Goal: Contribute content

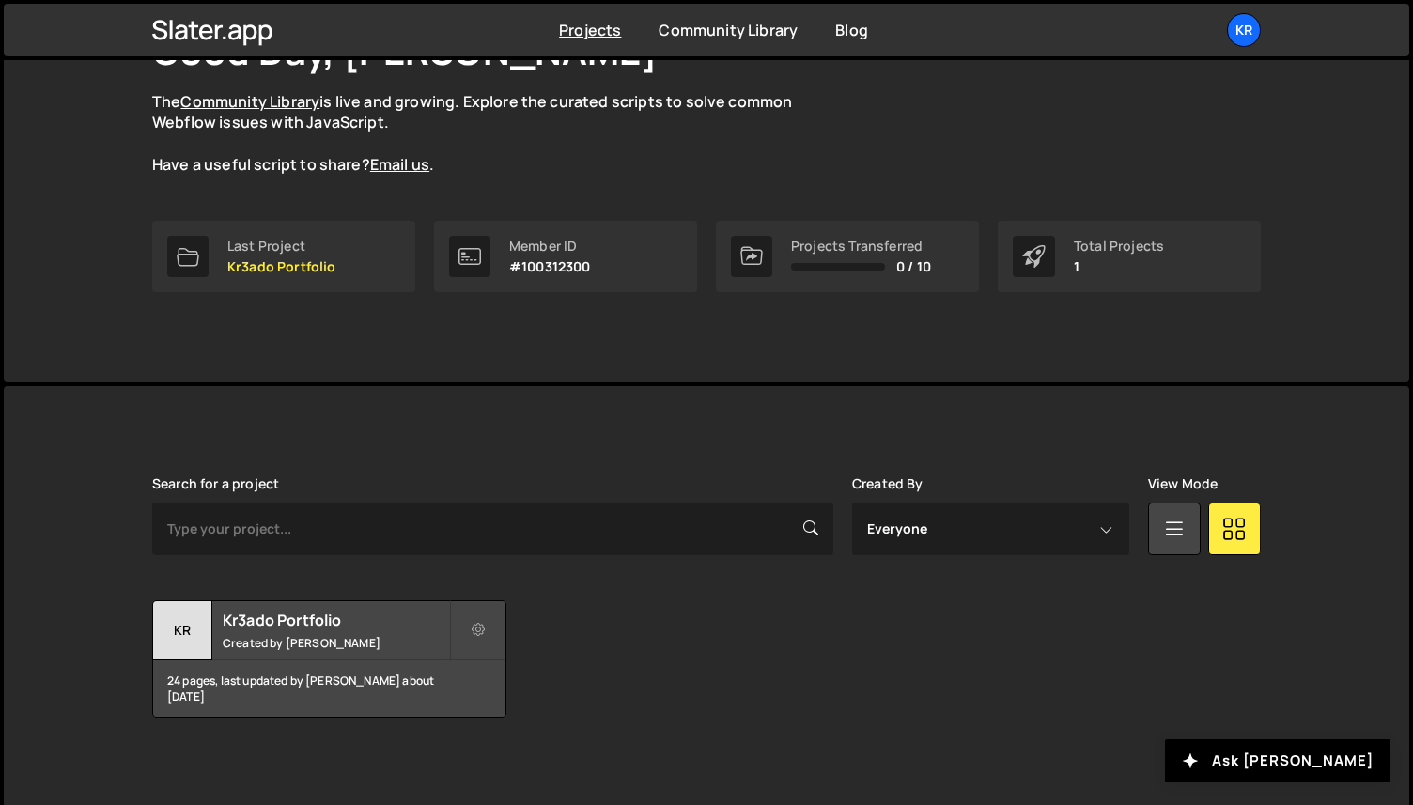
scroll to position [162, 0]
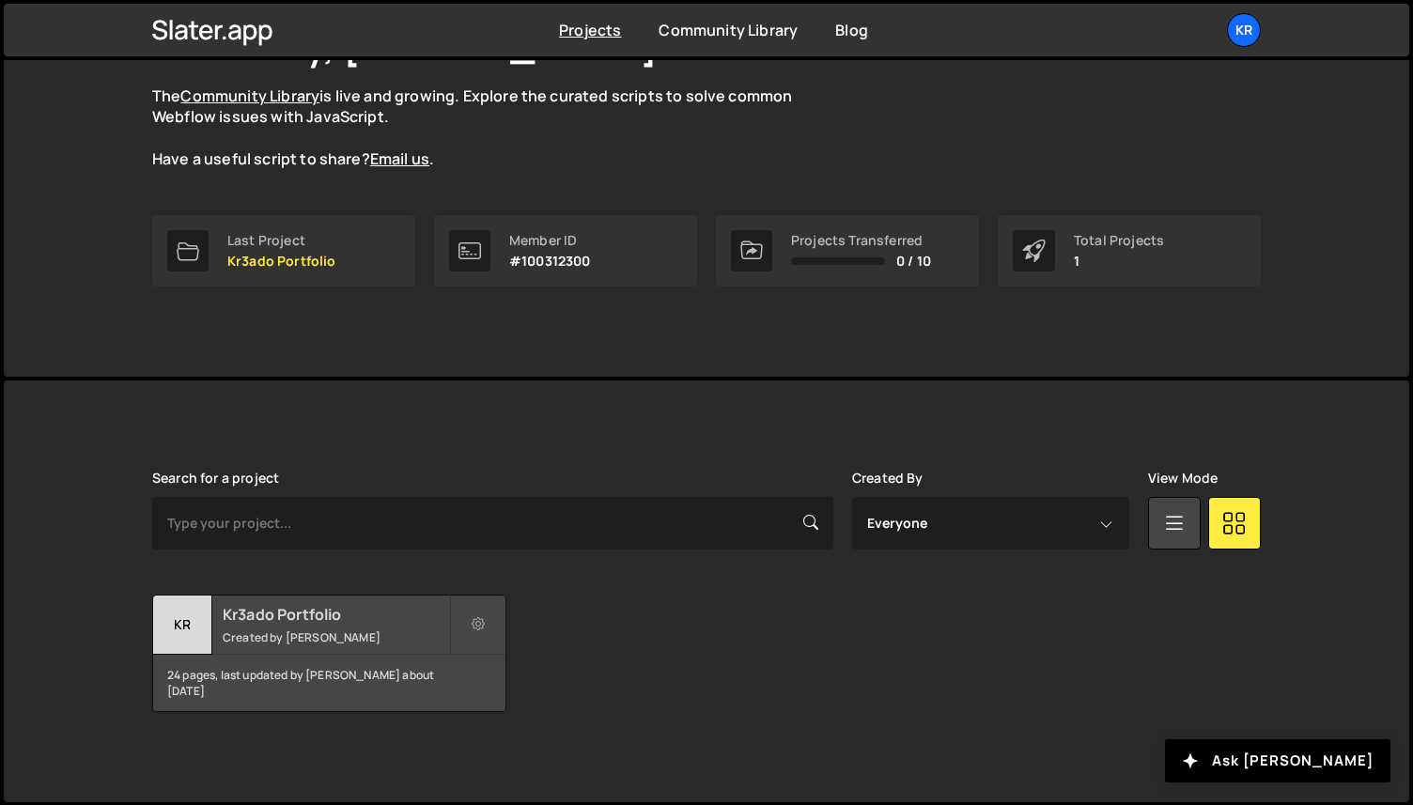
click at [334, 619] on h2 "Kr3ado Portfolio" at bounding box center [336, 614] width 226 height 21
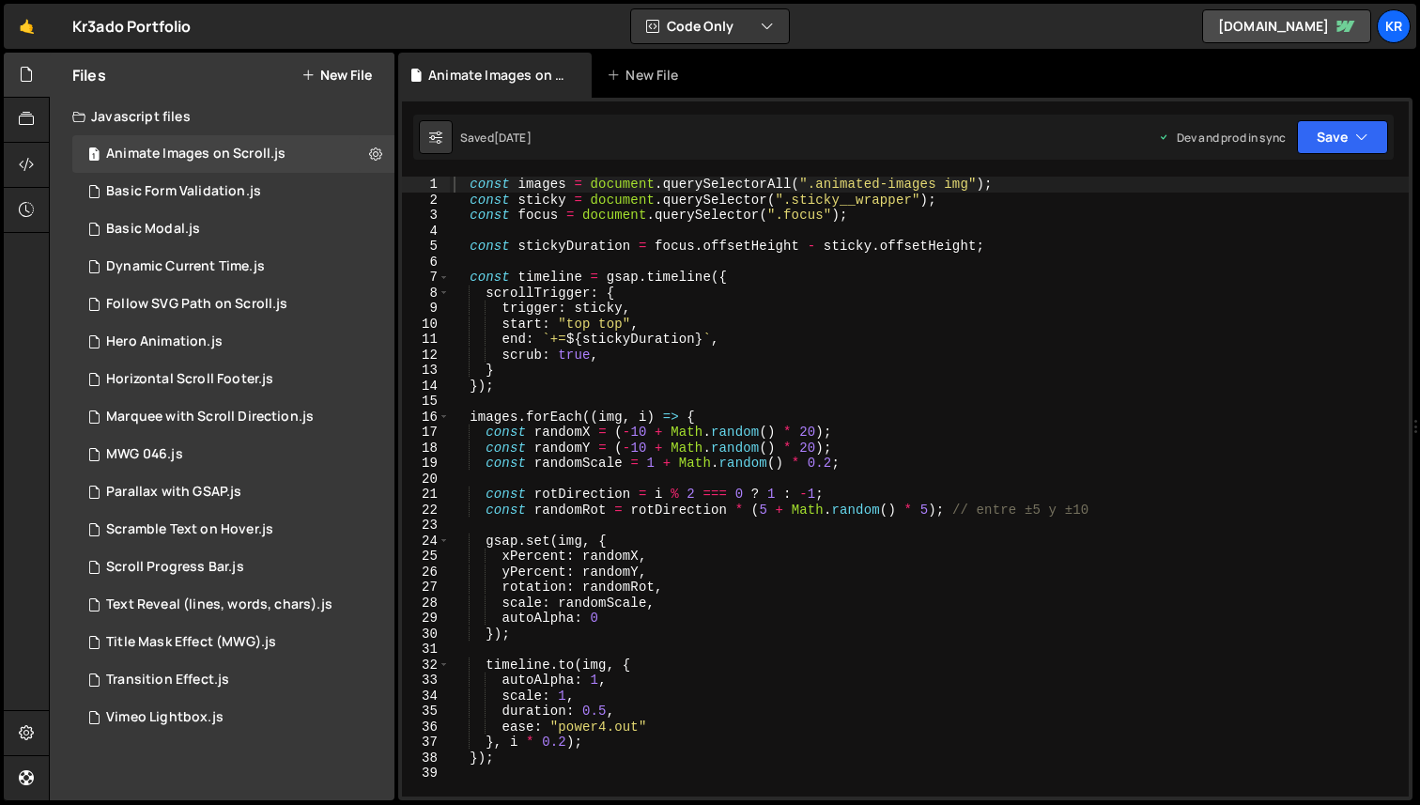
click at [346, 79] on button "New File" at bounding box center [337, 75] width 70 height 15
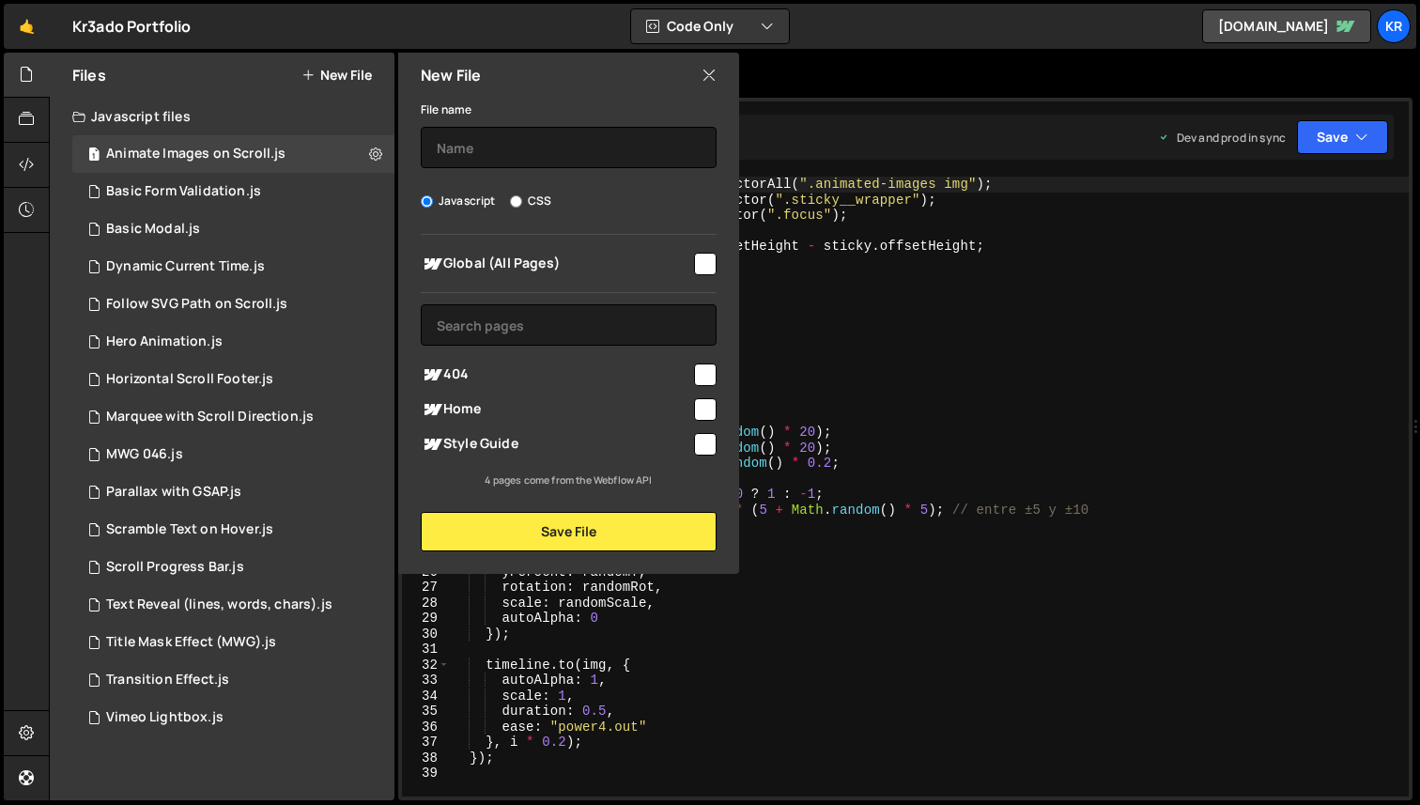
click at [516, 200] on input "CSS" at bounding box center [516, 201] width 12 height 12
radio input "true"
click at [486, 150] on input "text" at bounding box center [569, 147] width 296 height 41
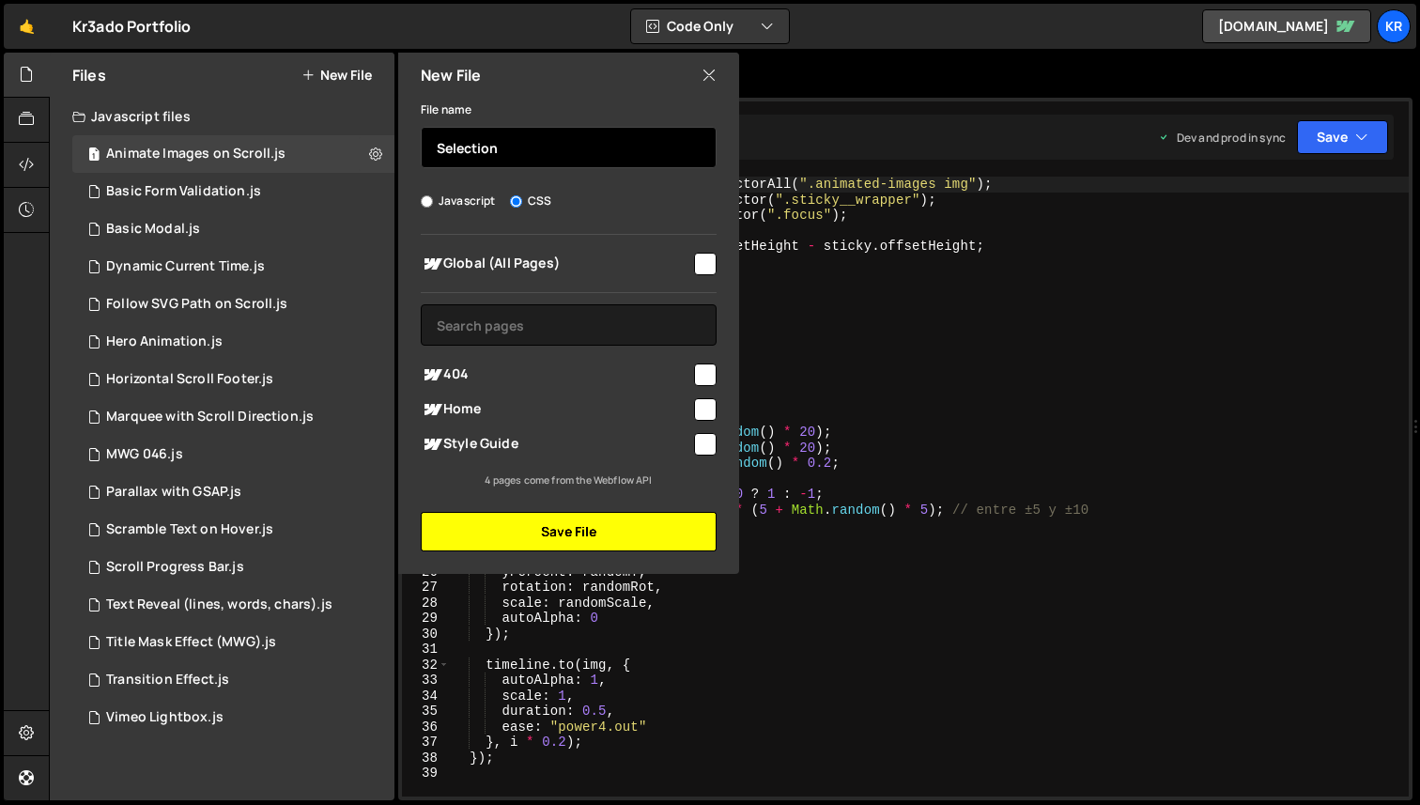
type input "Selection"
click at [523, 529] on button "Save File" at bounding box center [569, 531] width 296 height 39
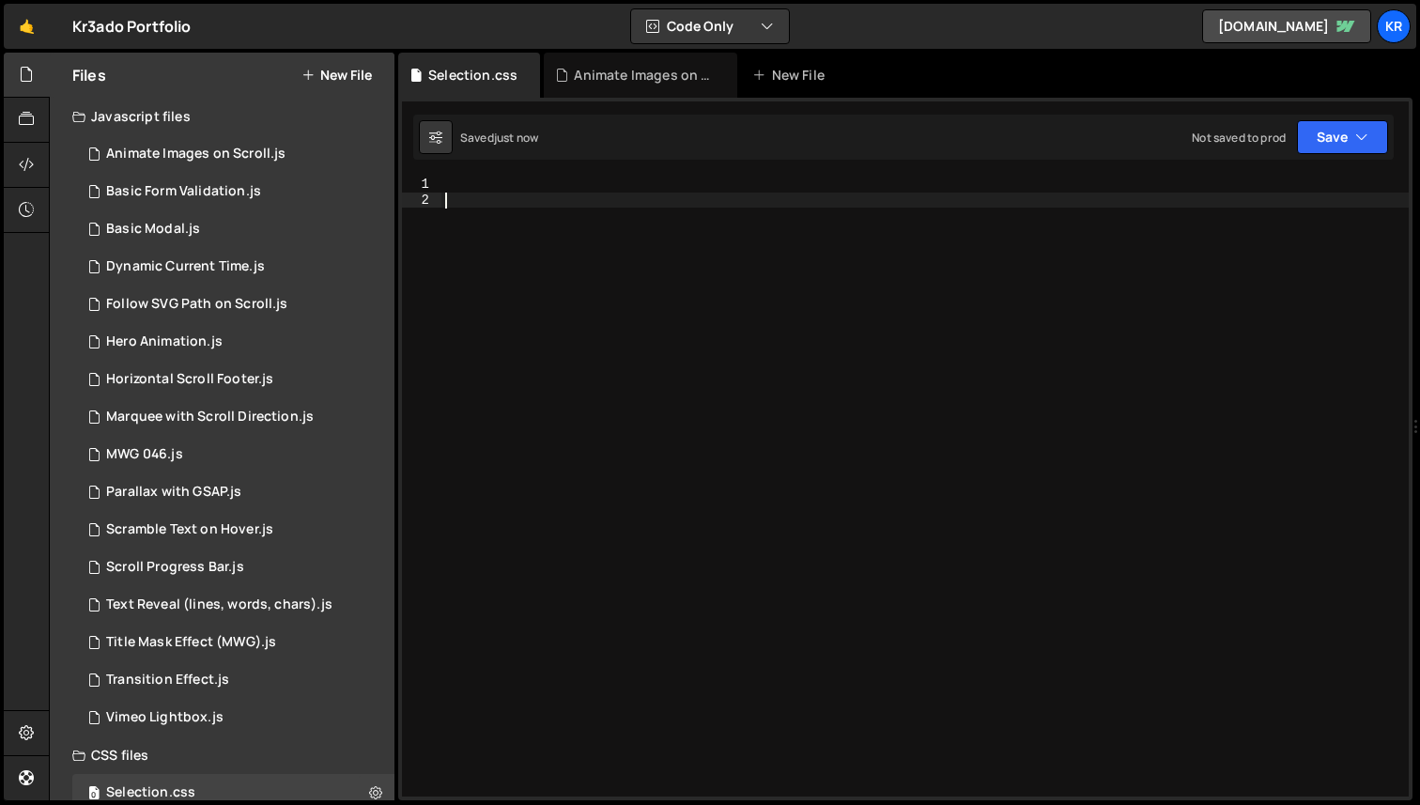
click at [488, 222] on div at bounding box center [926, 502] width 968 height 651
click at [471, 190] on div at bounding box center [926, 502] width 968 height 651
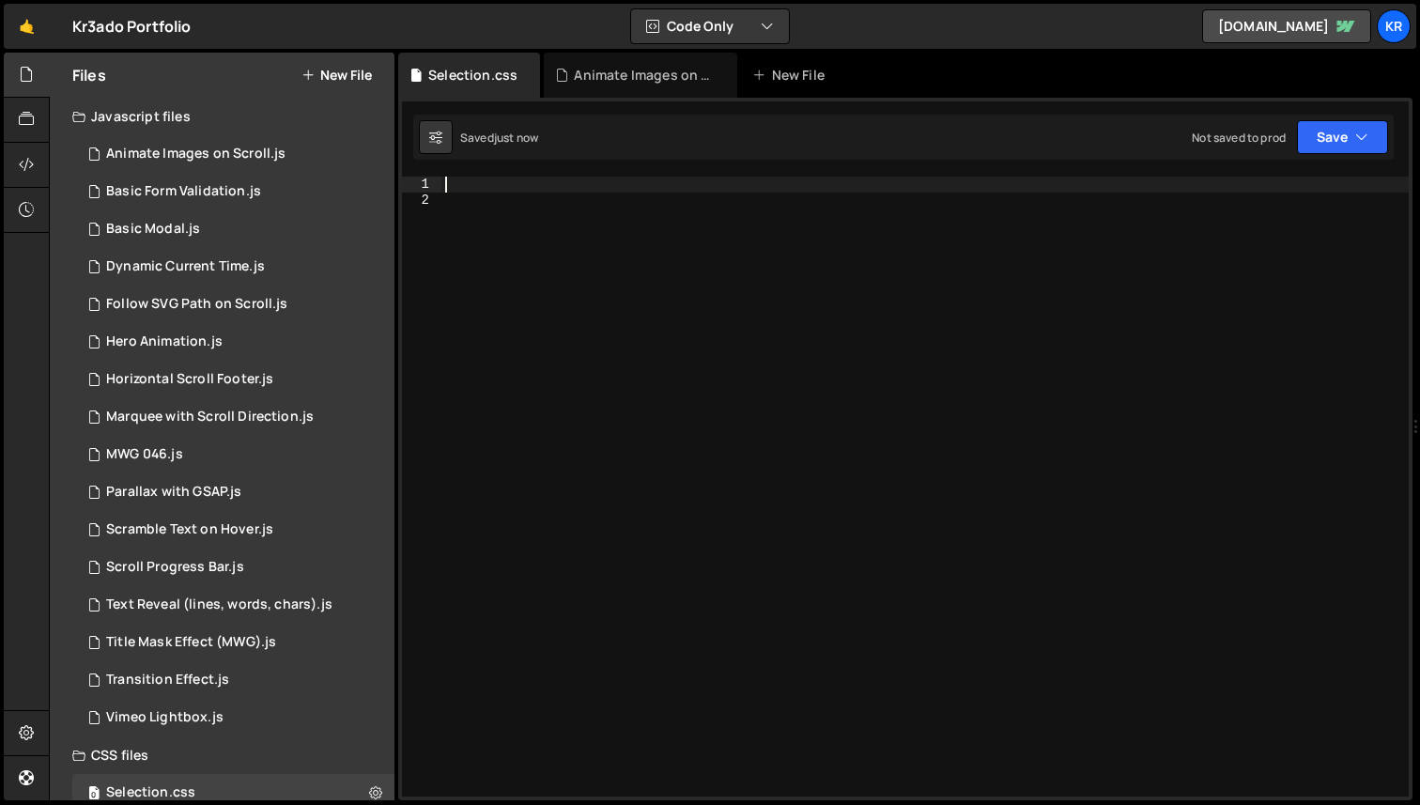
paste textarea "}"
type textarea "}"
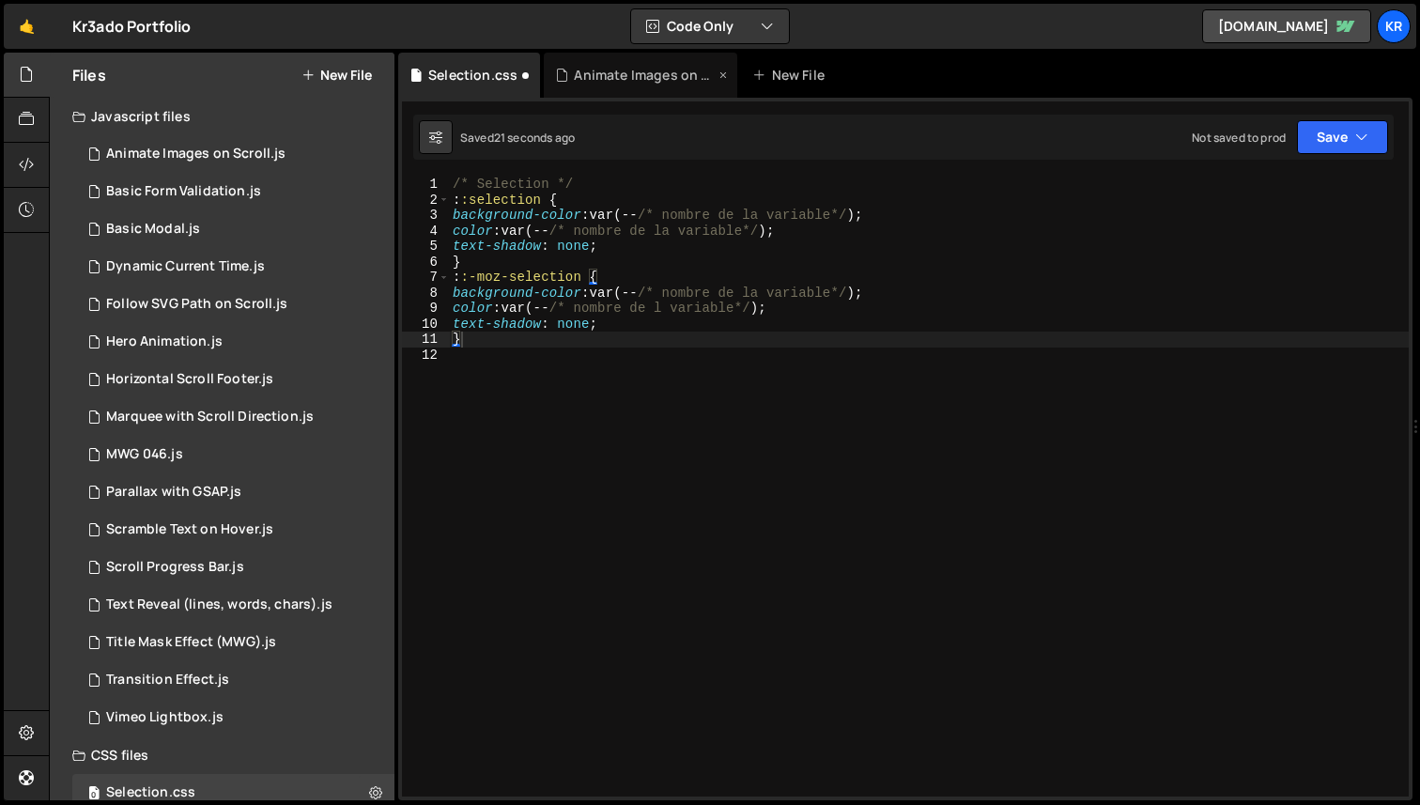
click at [721, 70] on icon at bounding box center [723, 75] width 13 height 19
click at [526, 76] on icon at bounding box center [525, 75] width 13 height 19
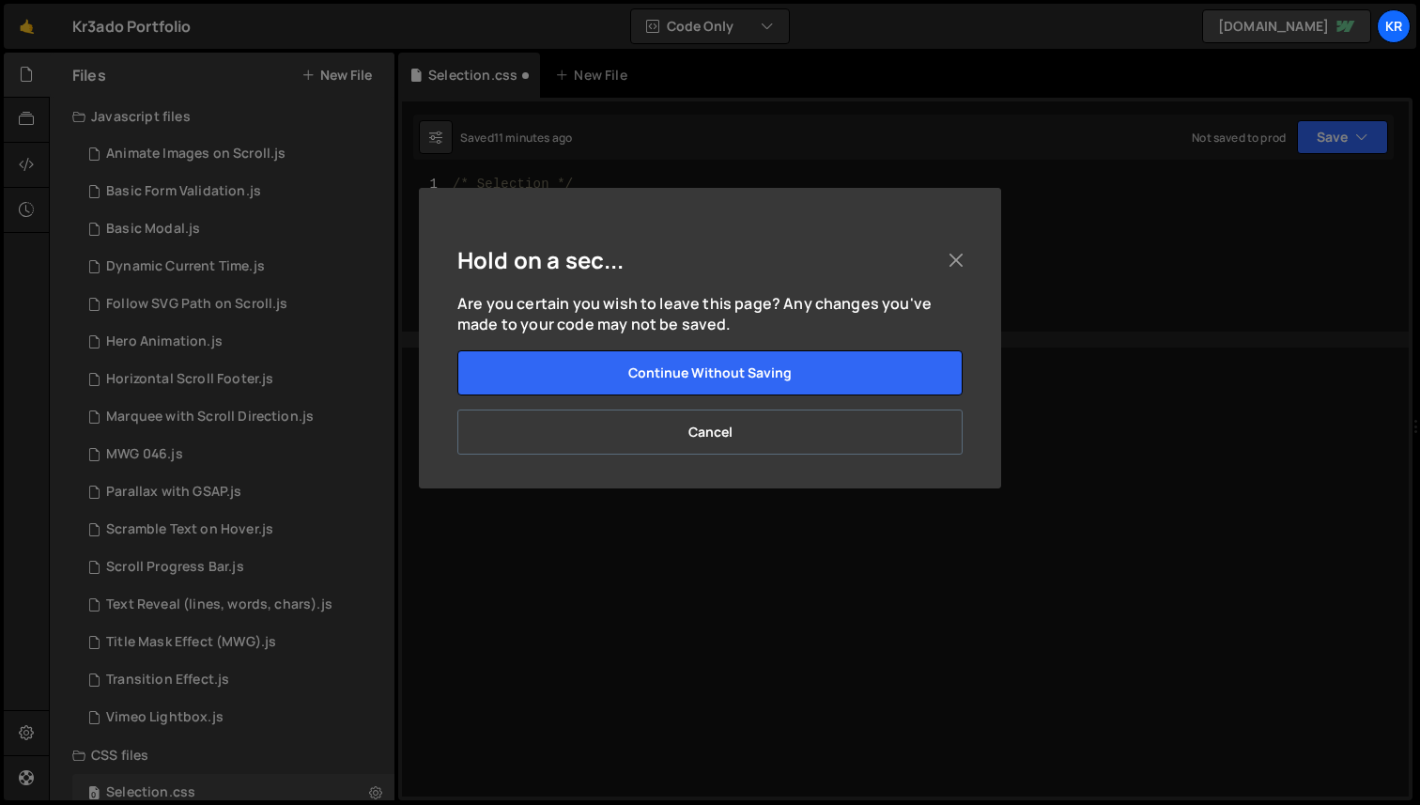
click at [719, 431] on button "Cancel" at bounding box center [709, 432] width 505 height 45
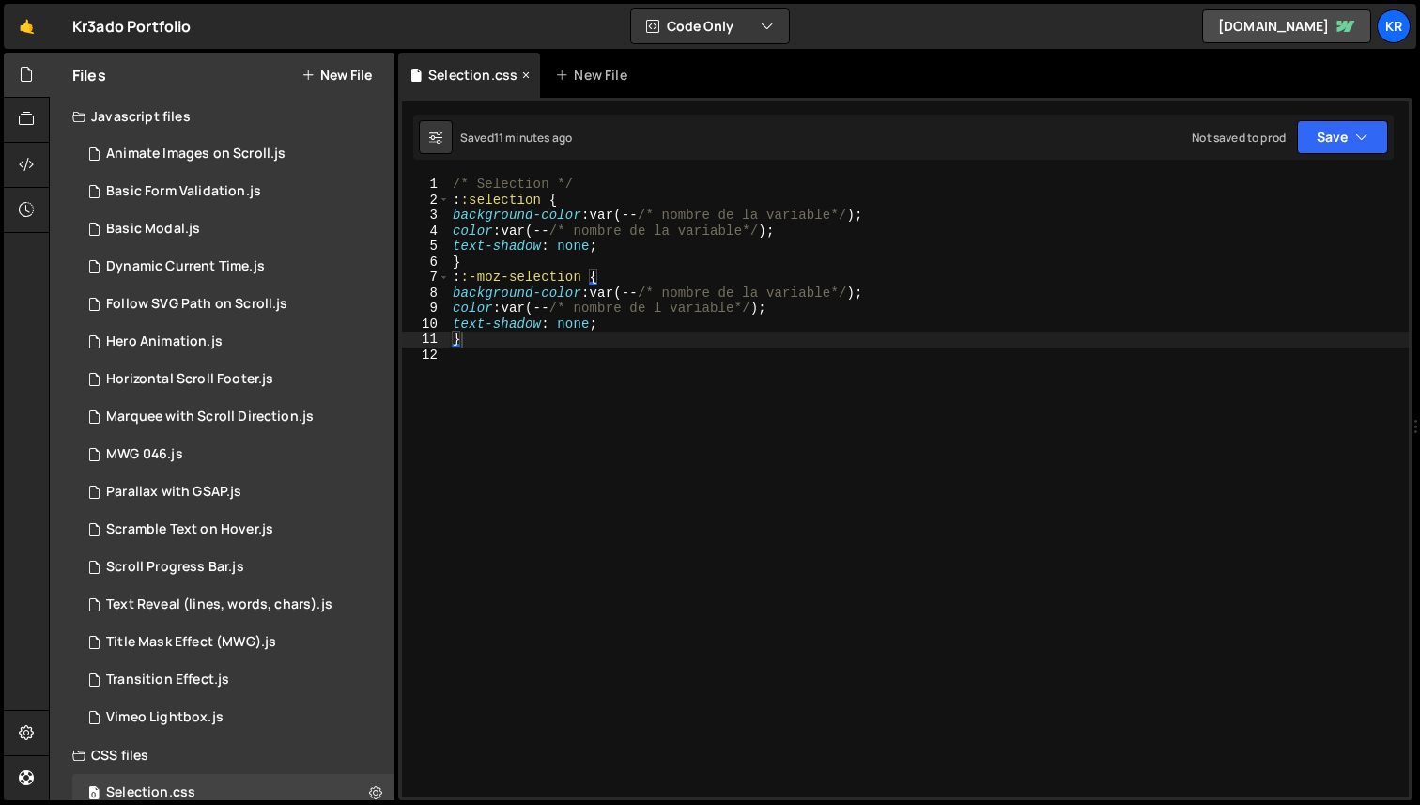
click at [519, 81] on icon at bounding box center [525, 75] width 13 height 19
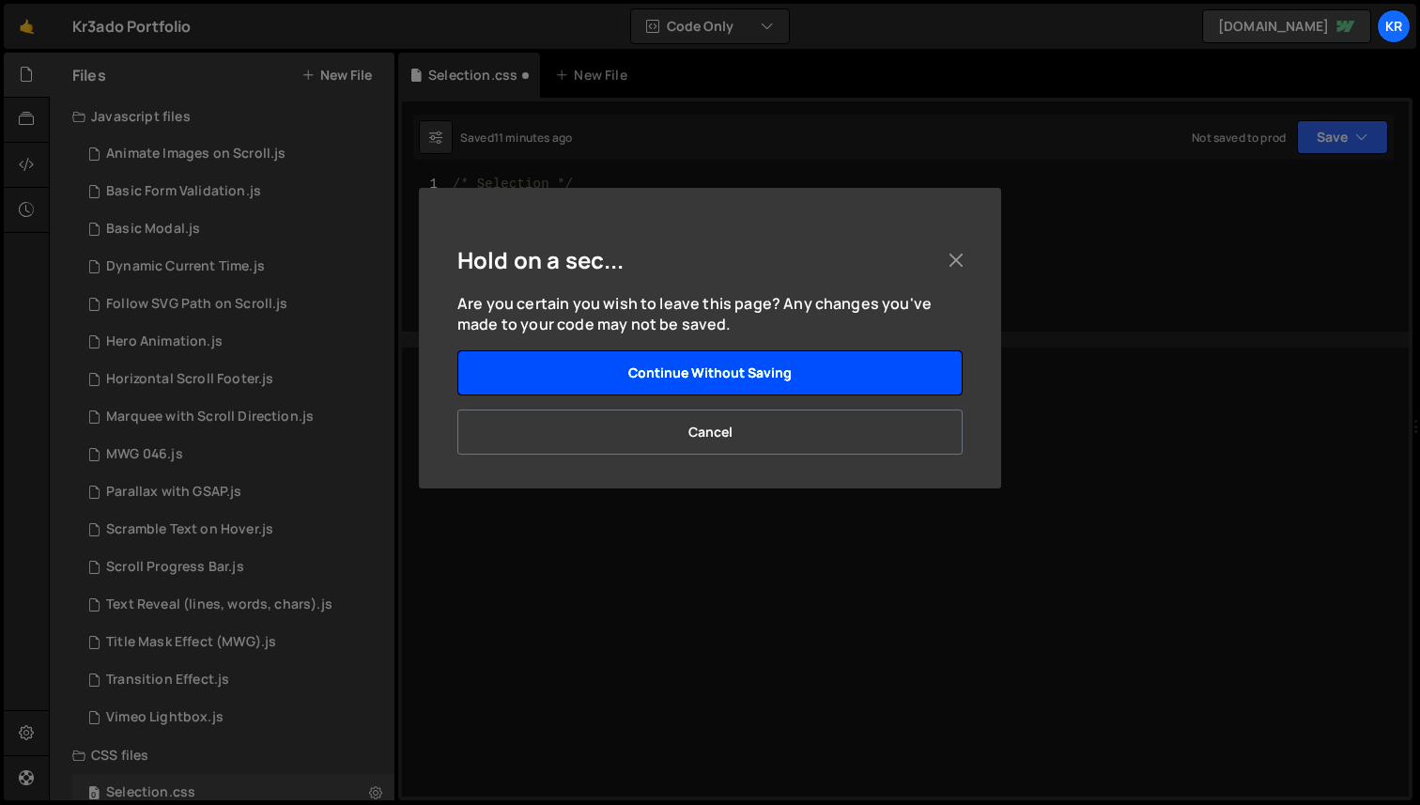
click at [658, 384] on button "Continue without saving" at bounding box center [709, 372] width 505 height 45
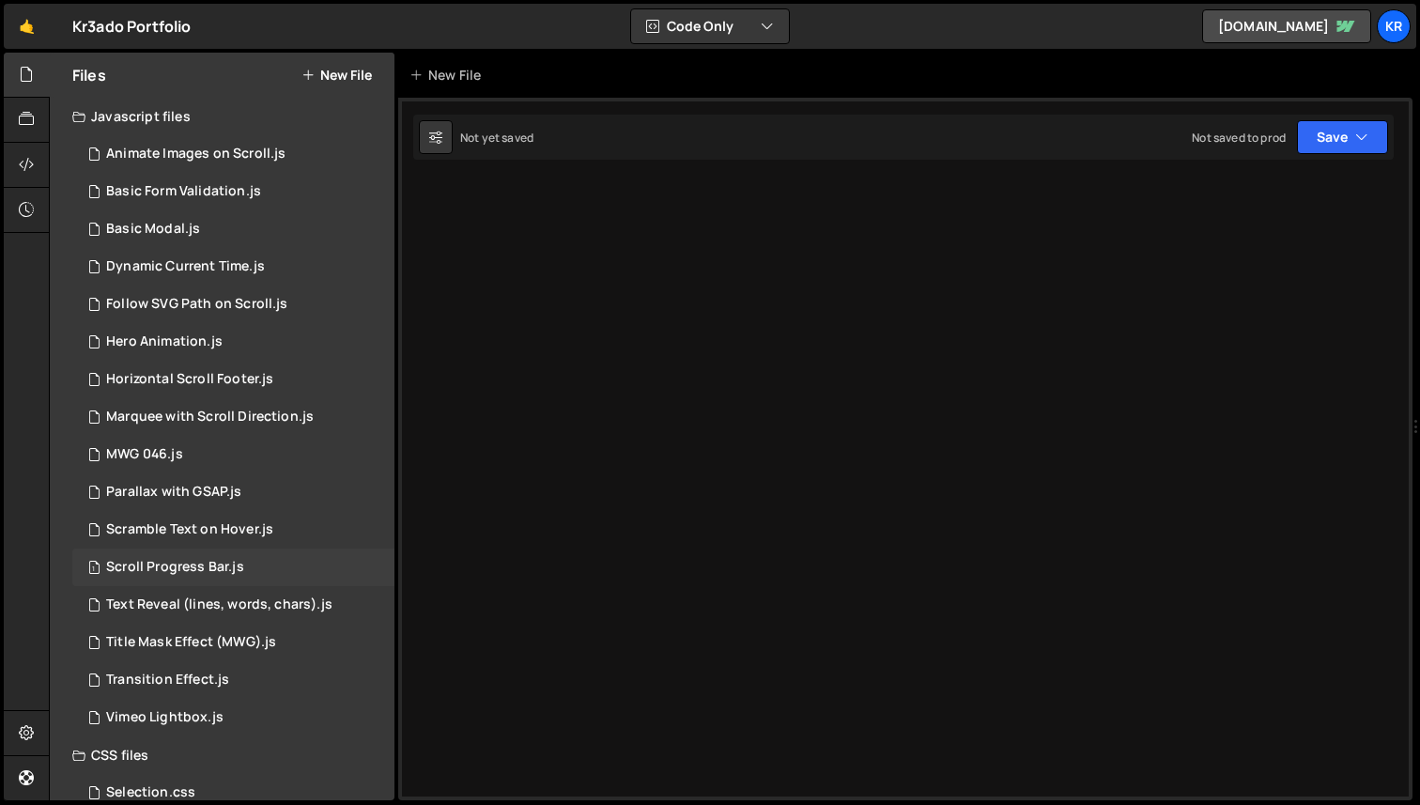
scroll to position [30, 0]
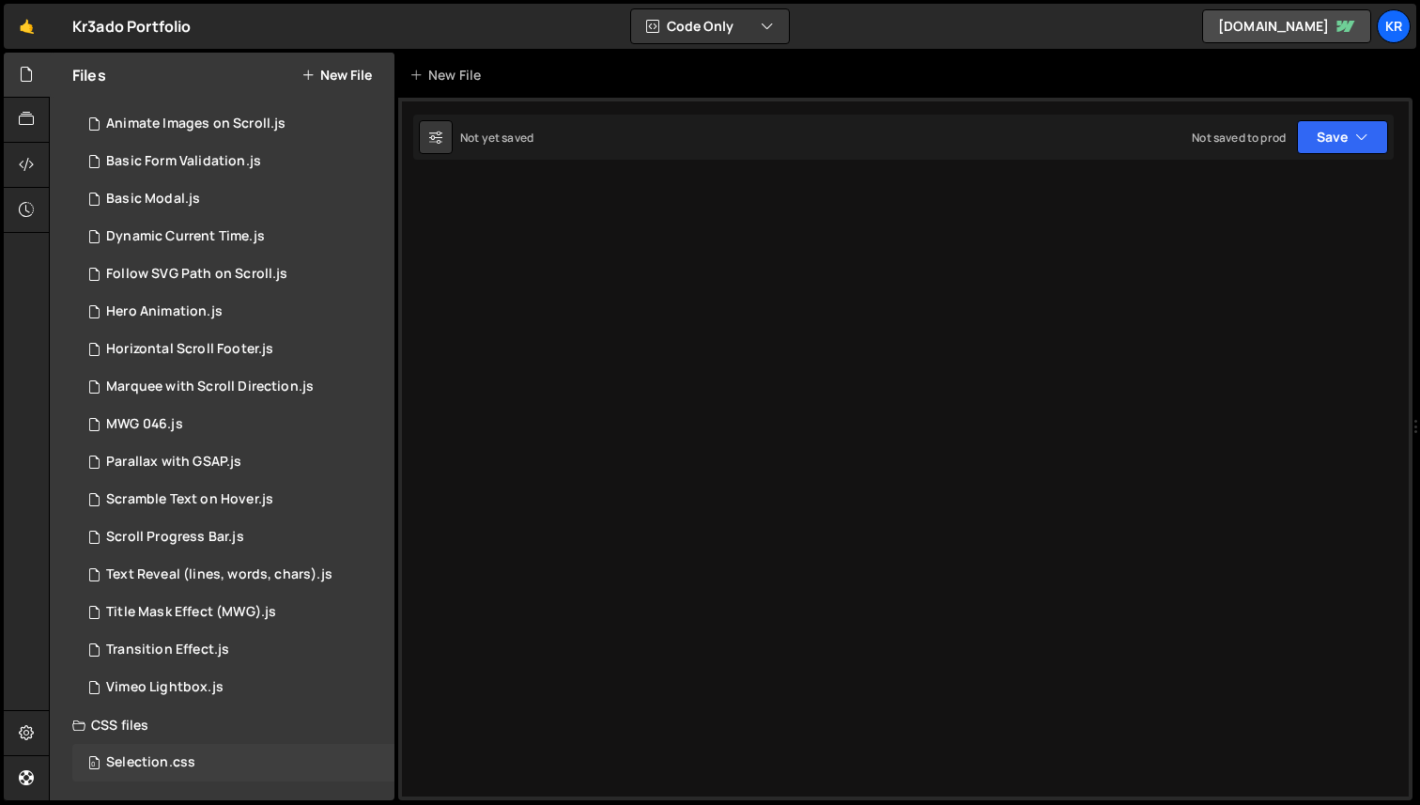
click at [147, 763] on div "Selection.css" at bounding box center [150, 762] width 89 height 17
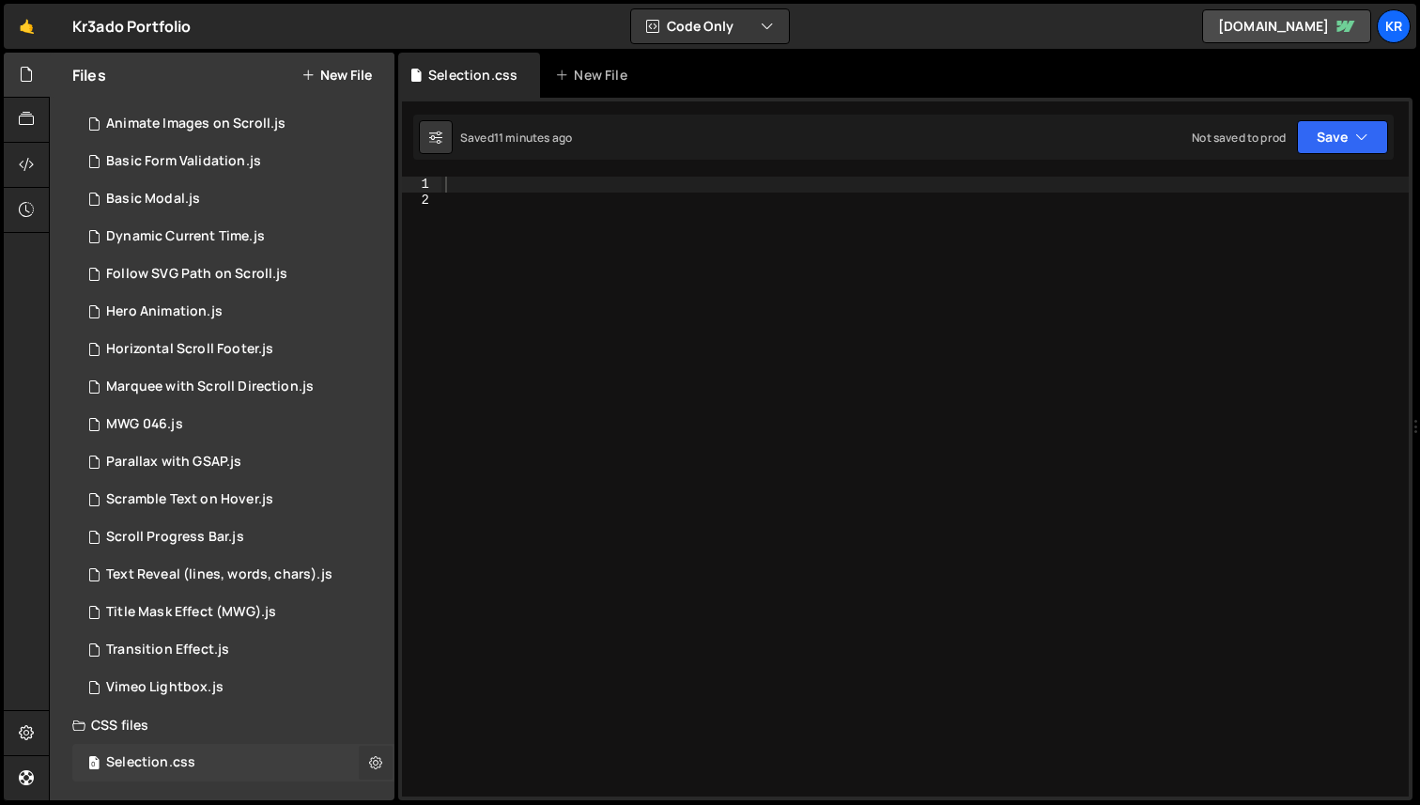
click at [369, 763] on icon at bounding box center [375, 762] width 13 height 18
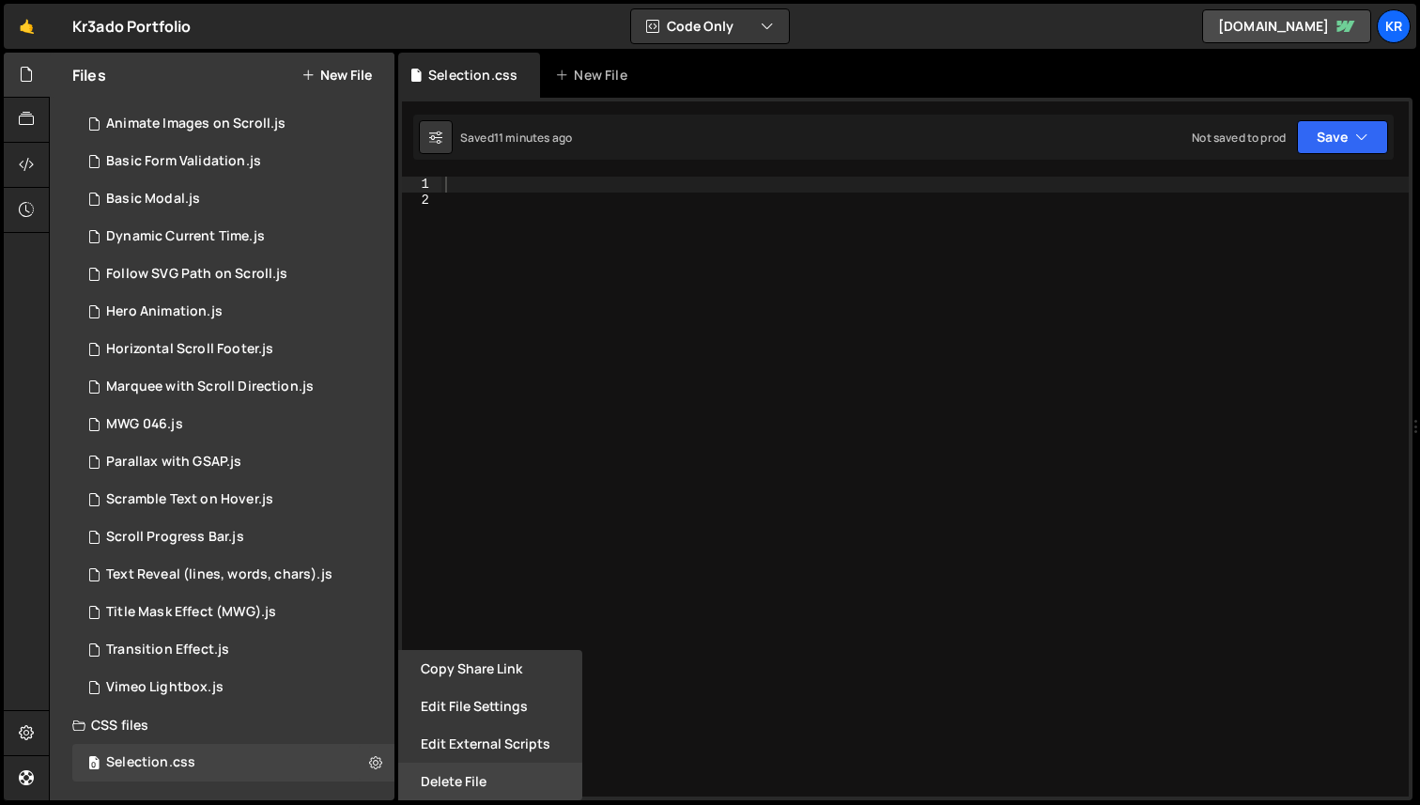
click at [436, 771] on button "Delete File" at bounding box center [490, 782] width 184 height 38
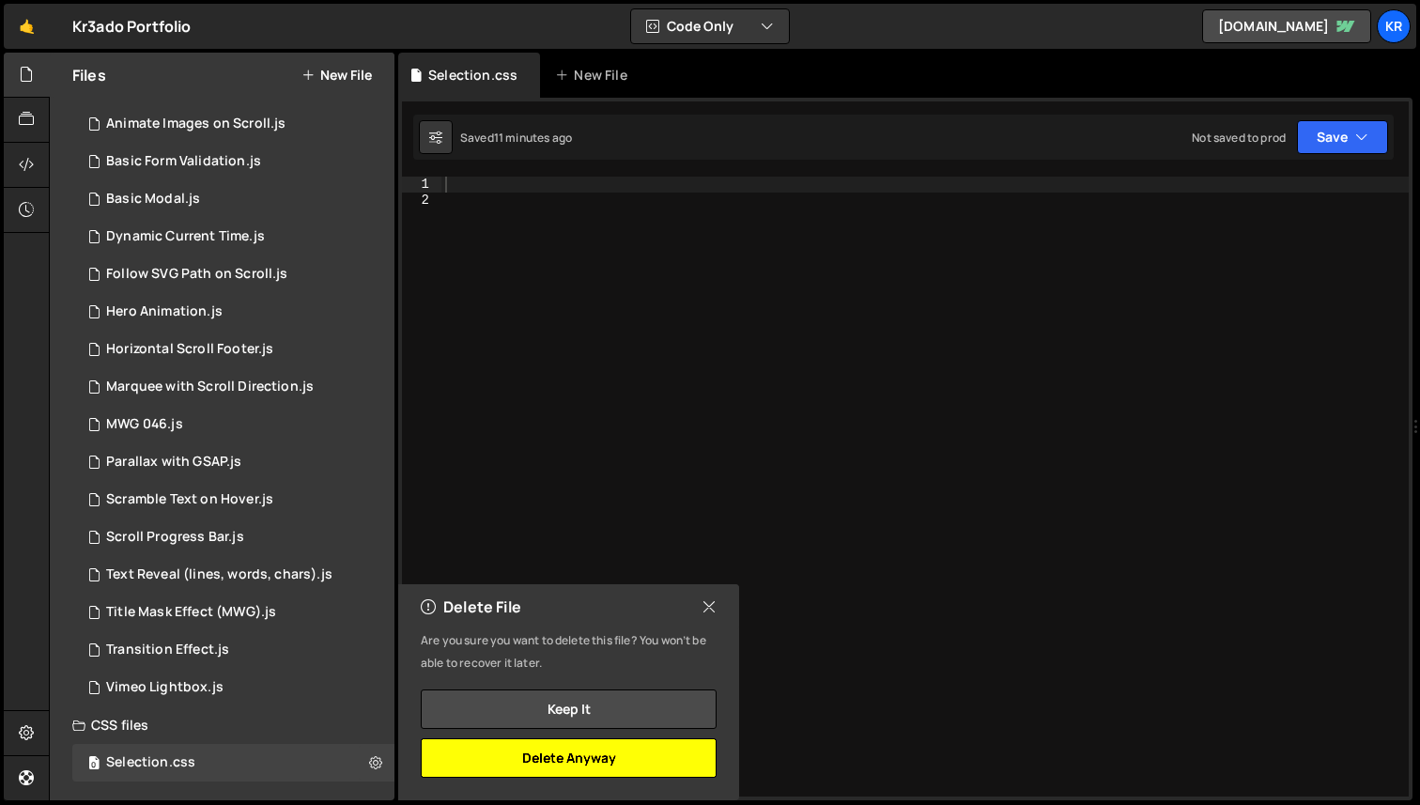
click at [483, 758] on button "Delete Anyway" at bounding box center [569, 757] width 296 height 39
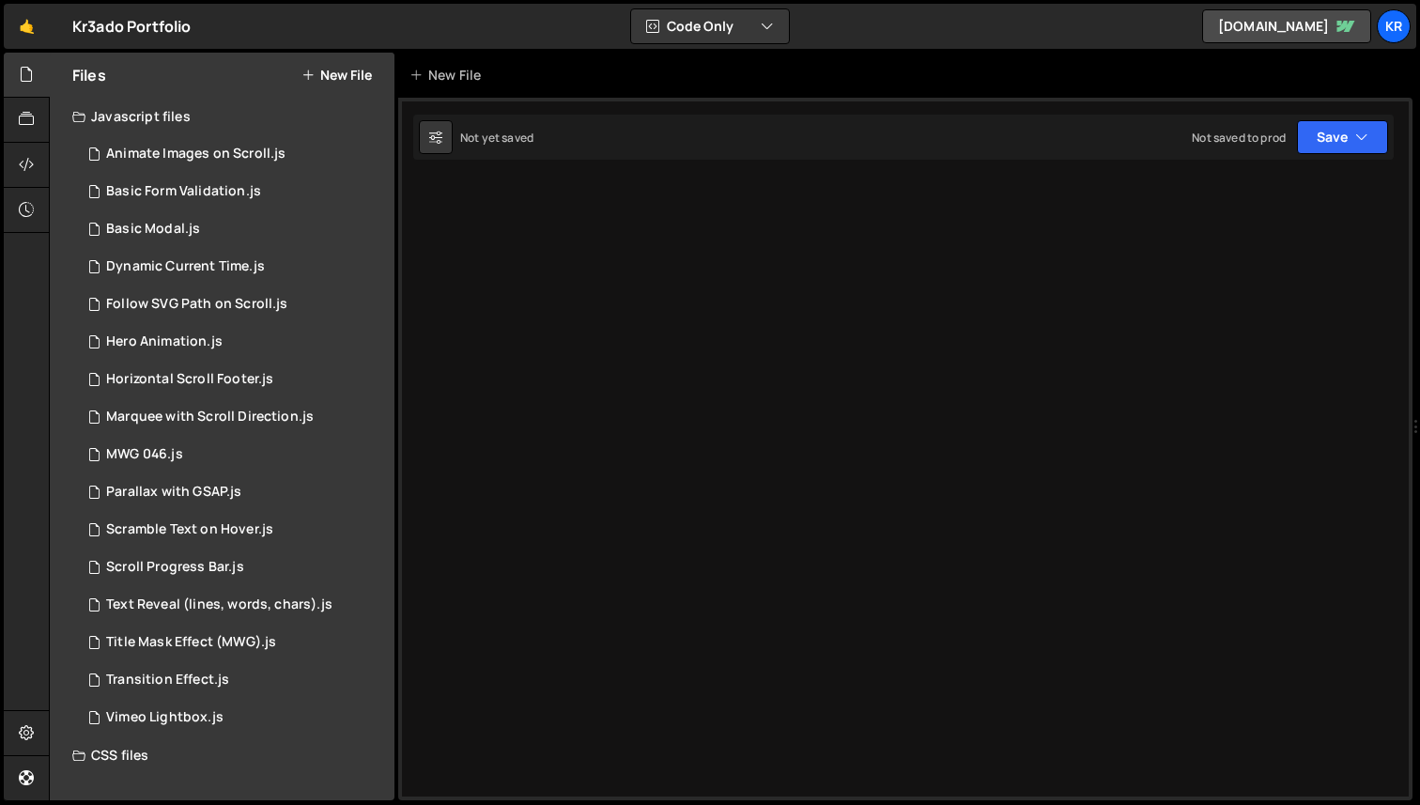
click at [144, 752] on div "CSS files" at bounding box center [222, 755] width 345 height 38
click at [33, 25] on link "🤙" at bounding box center [27, 26] width 46 height 45
